Goal: Find specific page/section: Find specific page/section

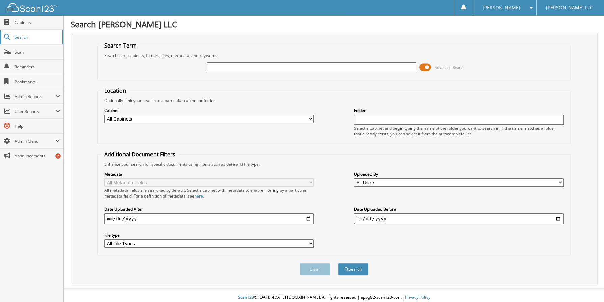
click at [18, 38] on span "Search" at bounding box center [37, 37] width 45 height 6
type input "559451"
click at [338, 263] on button "Search" at bounding box center [353, 269] width 30 height 12
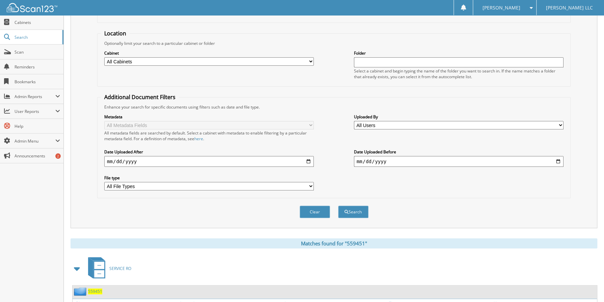
scroll to position [99, 0]
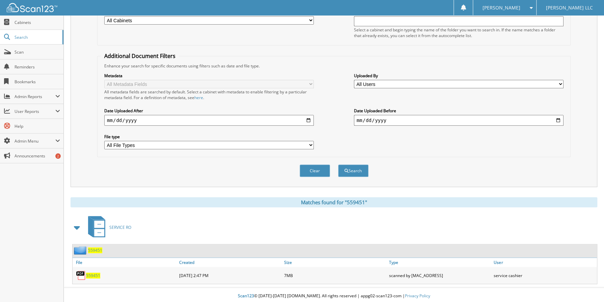
click at [94, 273] on span "559451" at bounding box center [93, 276] width 14 height 6
